Goal: Task Accomplishment & Management: Use online tool/utility

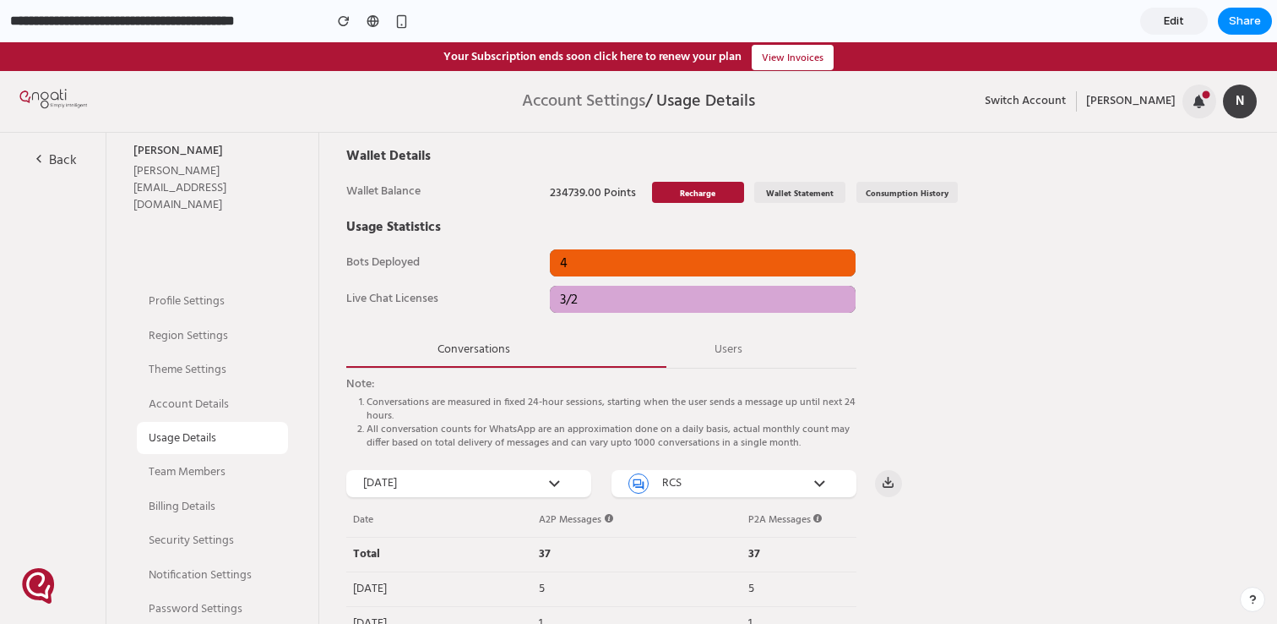
drag, startPoint x: 616, startPoint y: 518, endPoint x: 727, endPoint y: 524, distance: 110.8
click at [728, 525] on div "A2P Messages" at bounding box center [694, 520] width 310 height 24
click at [727, 524] on div "A2P Messages" at bounding box center [694, 520] width 310 height 24
click at [1176, 19] on span "Edit" at bounding box center [1174, 21] width 20 height 17
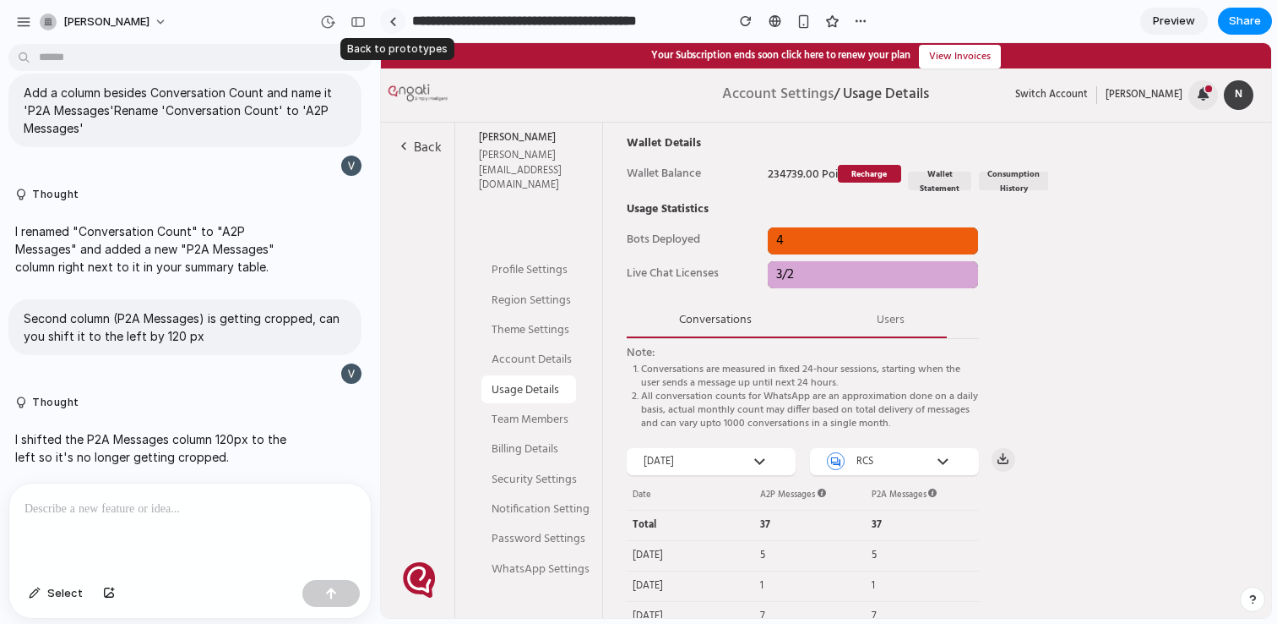
click at [400, 21] on link at bounding box center [392, 20] width 25 height 25
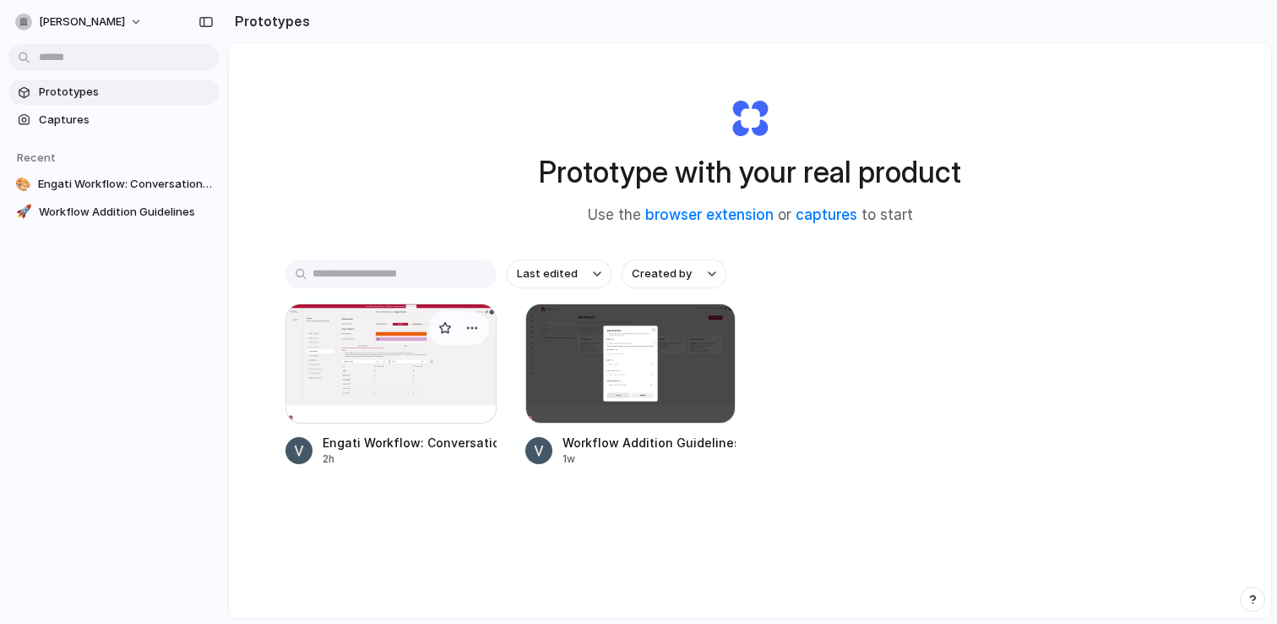
click at [408, 387] on div at bounding box center [391, 363] width 211 height 120
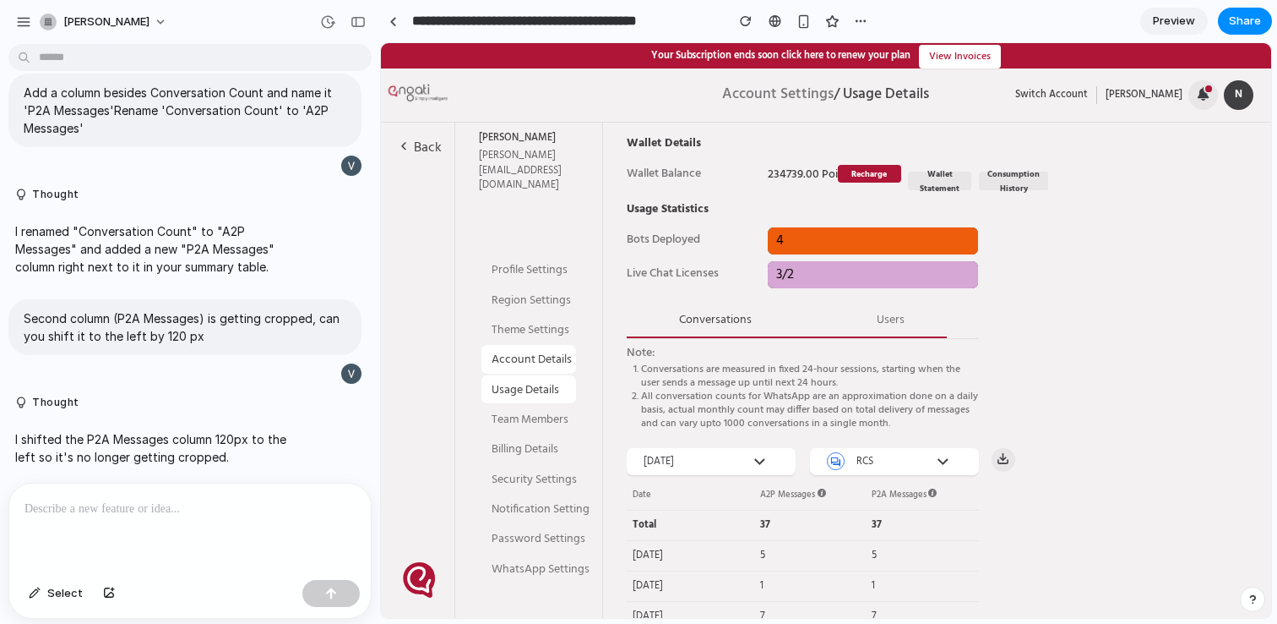
click at [545, 352] on span "Account Details" at bounding box center [528, 359] width 73 height 15
click at [537, 383] on span "Usage Details" at bounding box center [528, 390] width 73 height 15
click at [398, 19] on link at bounding box center [392, 20] width 25 height 25
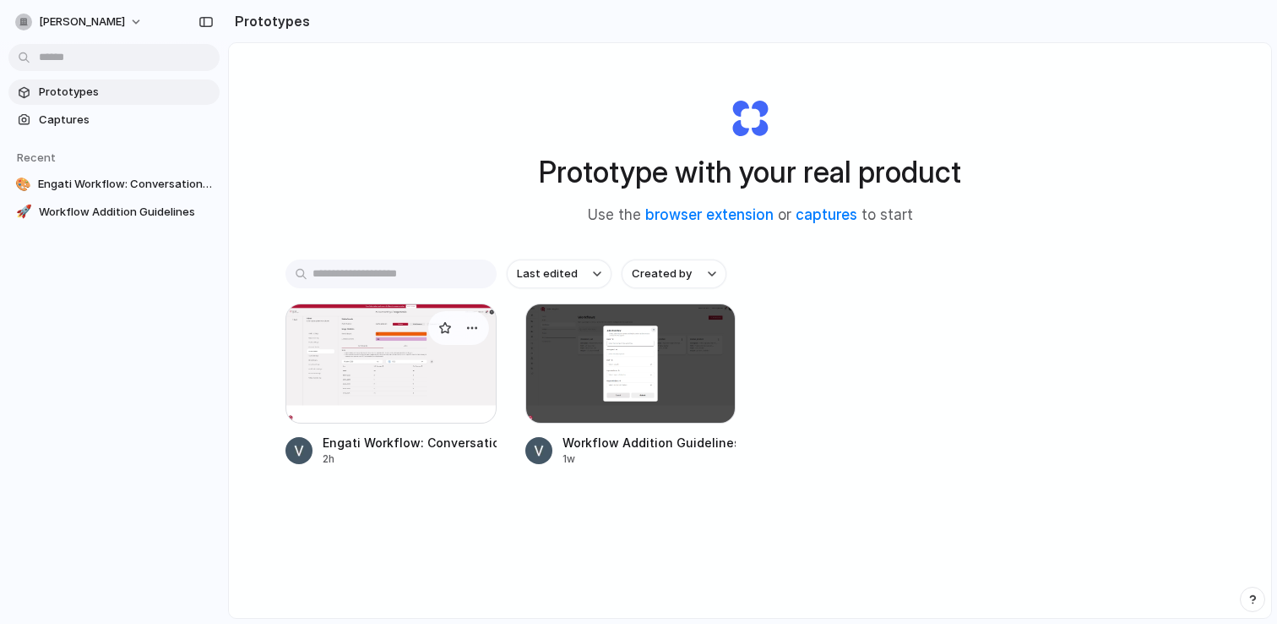
click at [415, 351] on div at bounding box center [391, 363] width 211 height 120
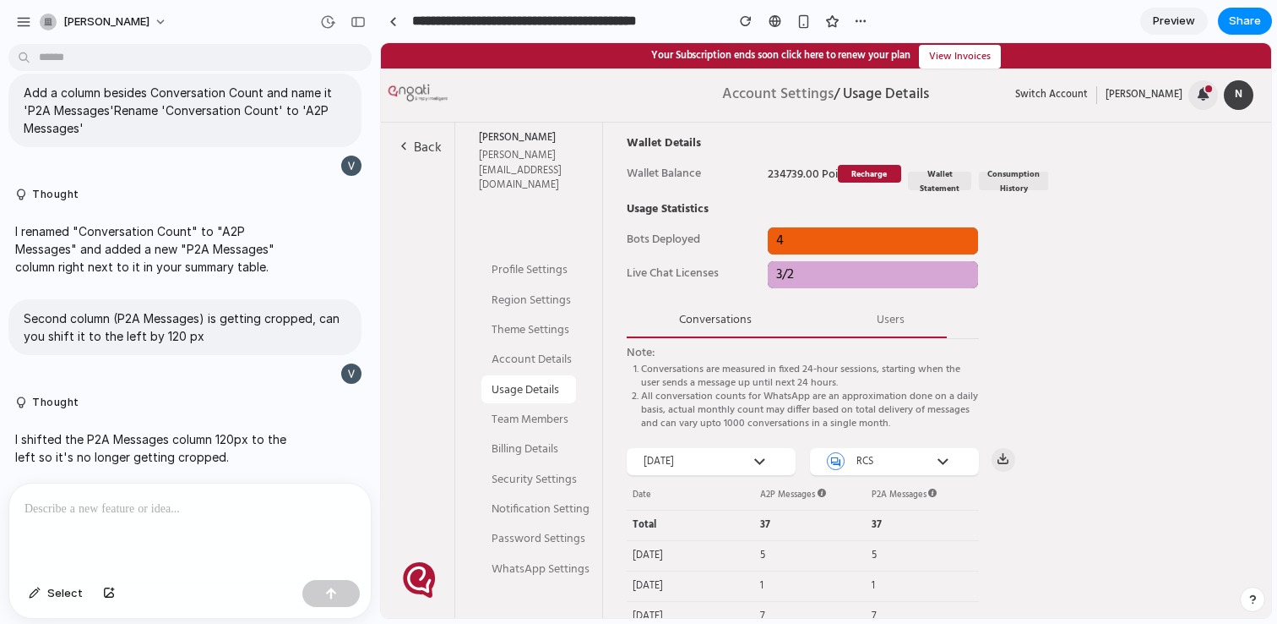
click at [1168, 22] on span "Preview" at bounding box center [1174, 21] width 42 height 17
